Goal: Task Accomplishment & Management: Use online tool/utility

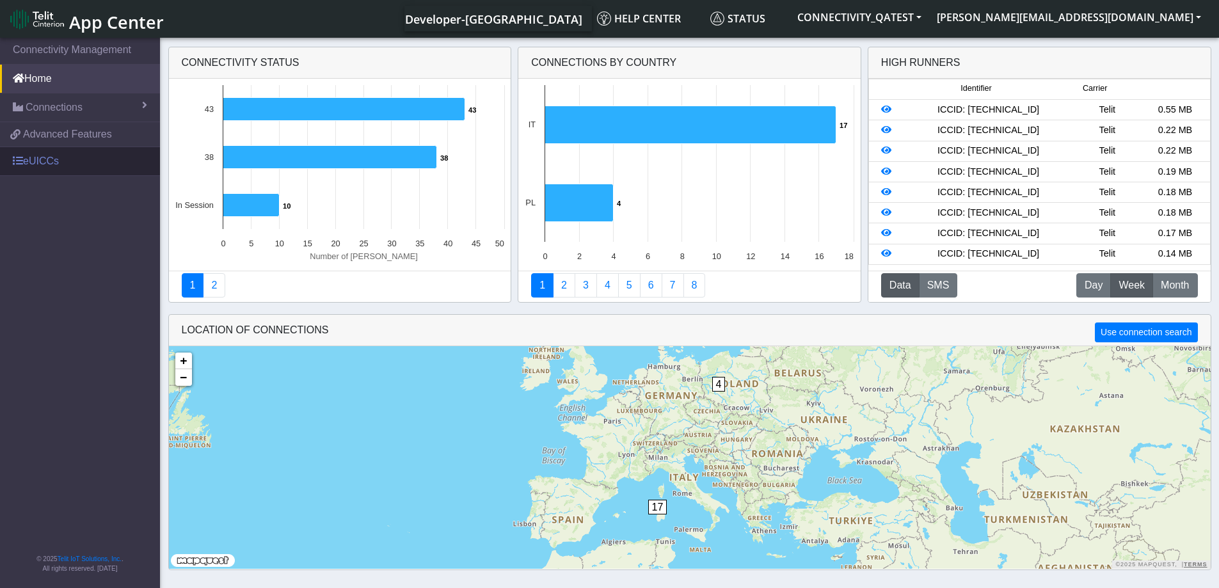
click at [38, 165] on link "eUICCs" at bounding box center [80, 161] width 160 height 28
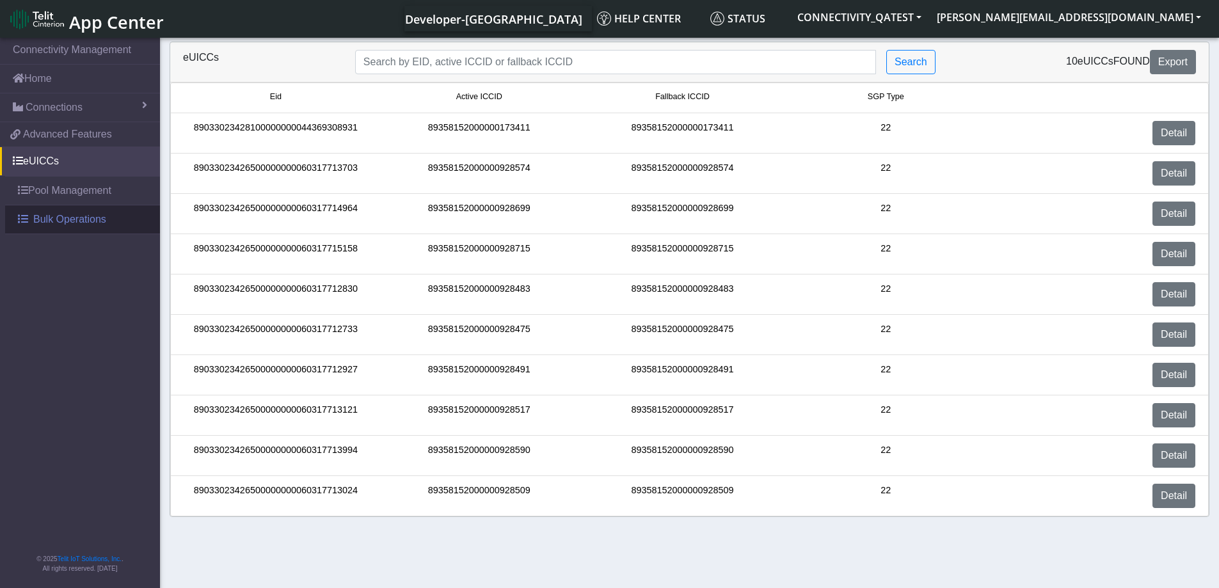
click at [88, 227] on span "Bulk Operations" at bounding box center [69, 219] width 73 height 15
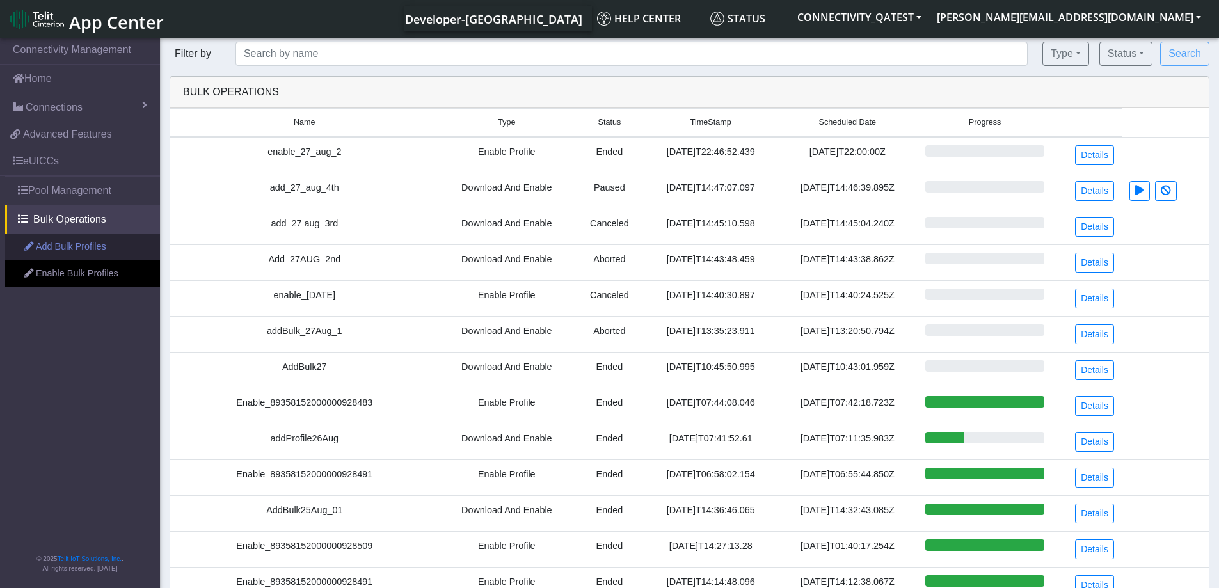
click at [51, 247] on link "Add Bulk Profiles" at bounding box center [82, 247] width 155 height 27
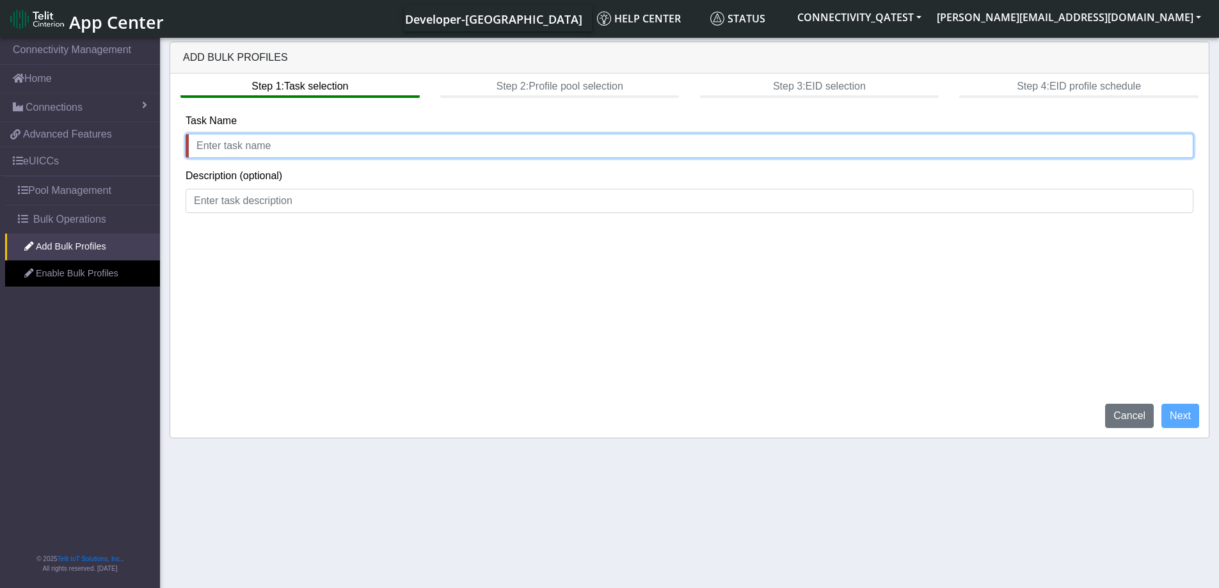
click at [251, 141] on input "text" at bounding box center [690, 146] width 1008 height 24
type input "28_aug_test"
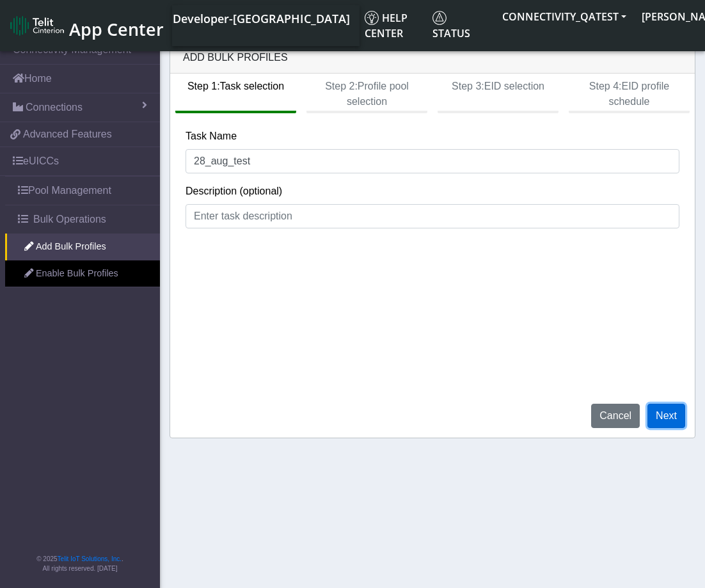
click at [664, 408] on button "Next" at bounding box center [667, 416] width 38 height 24
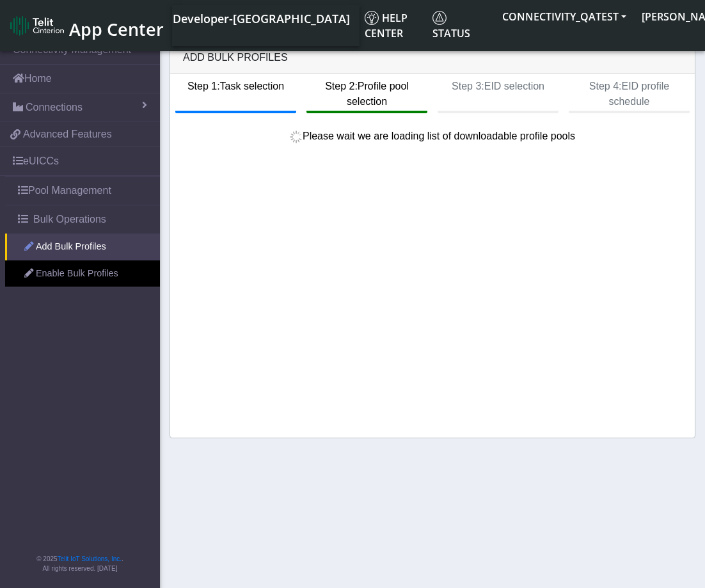
click at [52, 248] on link "Add Bulk Profiles" at bounding box center [82, 247] width 155 height 27
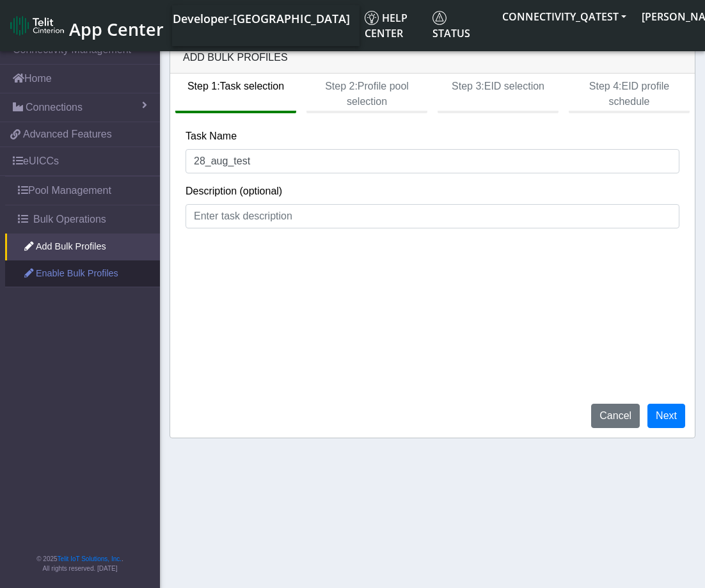
click at [45, 277] on link "Enable Bulk Profiles" at bounding box center [82, 274] width 155 height 27
